Goal: Book appointment/travel/reservation

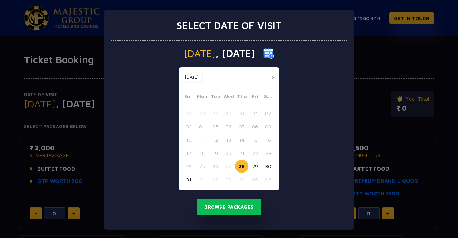
click at [266, 73] on div at bounding box center [270, 77] width 13 height 9
click at [268, 75] on button "button" at bounding box center [272, 77] width 9 height 9
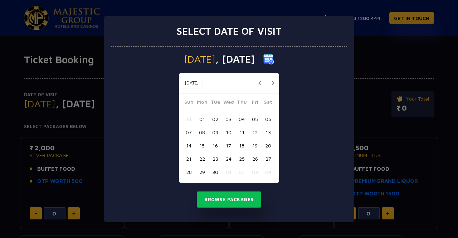
click at [268, 133] on button "13" at bounding box center [267, 132] width 13 height 13
click at [240, 199] on button "Browse Packages" at bounding box center [229, 199] width 64 height 16
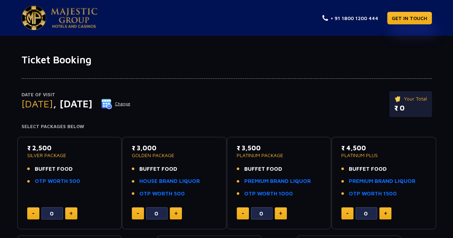
drag, startPoint x: 143, startPoint y: 148, endPoint x: 317, endPoint y: 136, distance: 174.0
click at [317, 136] on div "₹ 2,500 SILVER PACKAGE BUFFET FOOD OTP WORTH 500 0 ₹ 3,000 GOLDEN PACKAGE BUFFE…" at bounding box center [226, 226] width 419 height 190
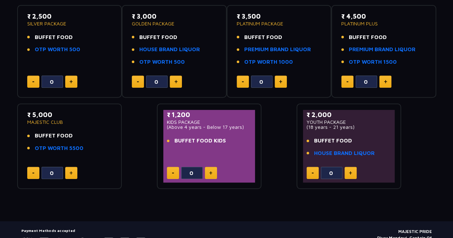
scroll to position [143, 0]
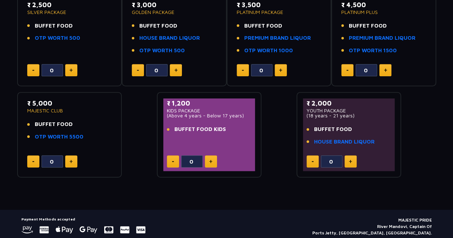
click at [72, 72] on button at bounding box center [71, 70] width 12 height 12
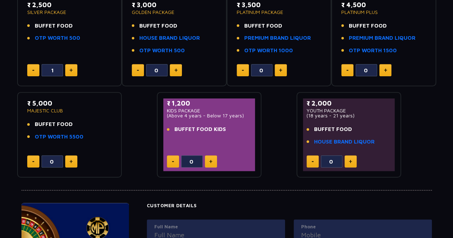
click at [72, 72] on button at bounding box center [71, 70] width 12 height 12
type input "3"
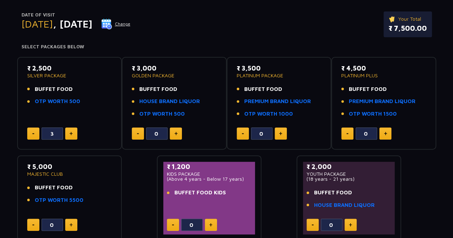
scroll to position [0, 0]
